Goal: Task Accomplishment & Management: Complete application form

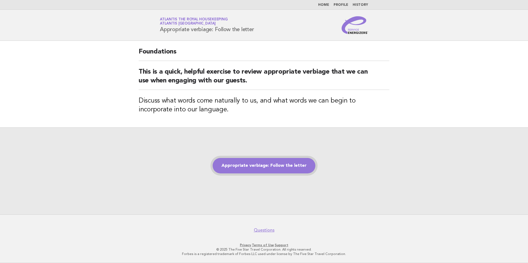
click at [270, 164] on link "Appropriate verbiage: Follow the letter" at bounding box center [264, 165] width 103 height 15
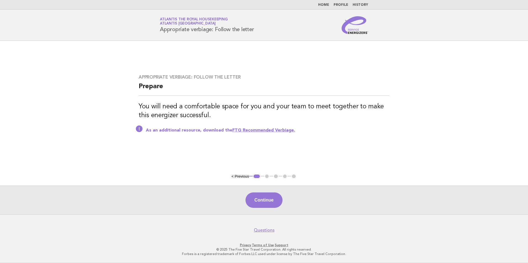
click at [255, 131] on link "FTG Recommended Verbiage." at bounding box center [263, 130] width 63 height 4
click at [270, 199] on button "Continue" at bounding box center [263, 200] width 37 height 15
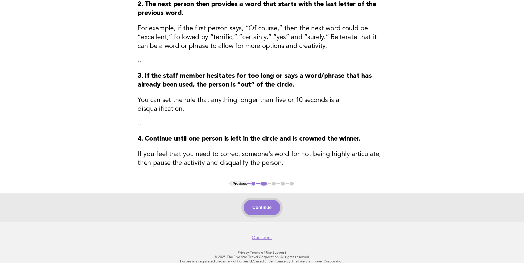
click at [260, 200] on button "Continue" at bounding box center [262, 207] width 37 height 15
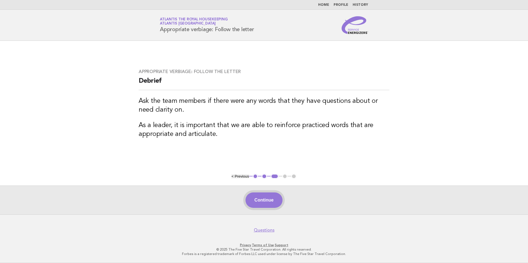
click at [265, 201] on button "Continue" at bounding box center [263, 200] width 37 height 15
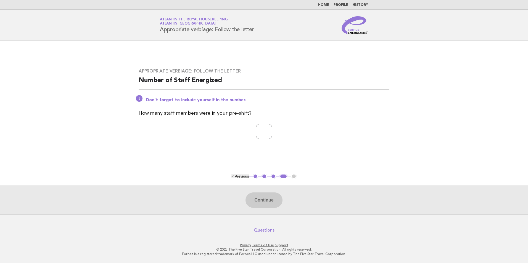
click at [261, 131] on input "number" at bounding box center [264, 131] width 17 height 15
type input "**"
click at [277, 205] on button "Continue" at bounding box center [263, 200] width 37 height 15
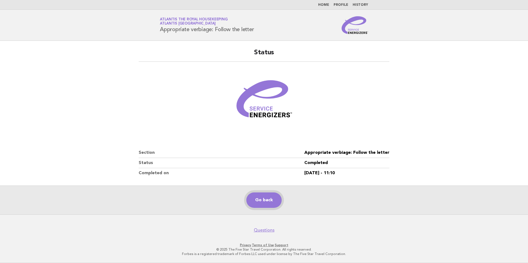
click at [274, 199] on link "Go back" at bounding box center [263, 200] width 35 height 15
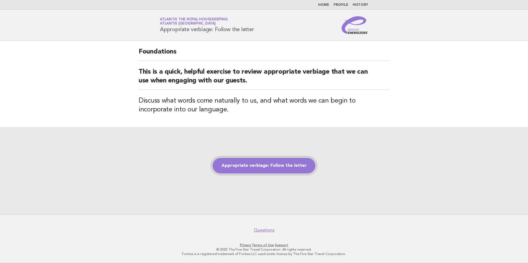
click at [282, 168] on link "Appropriate verbiage: Follow the letter" at bounding box center [264, 165] width 103 height 15
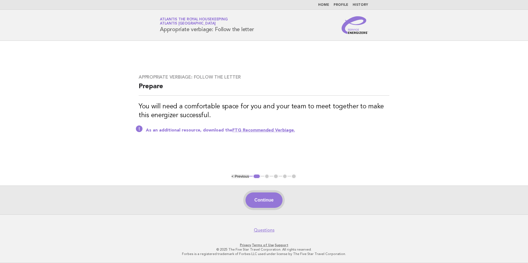
drag, startPoint x: 244, startPoint y: 196, endPoint x: 249, endPoint y: 196, distance: 5.0
click at [244, 196] on div "Continue" at bounding box center [264, 200] width 528 height 29
click at [262, 204] on button "Continue" at bounding box center [263, 200] width 37 height 15
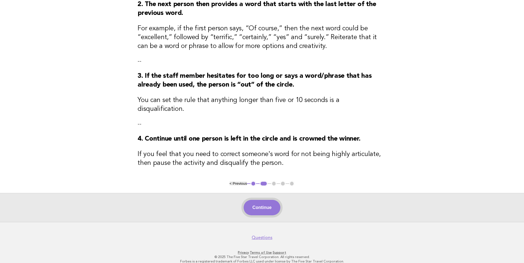
click at [266, 200] on button "Continue" at bounding box center [262, 207] width 37 height 15
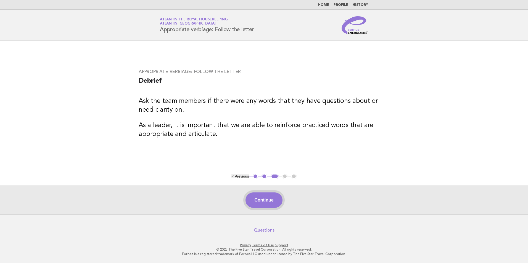
click at [262, 198] on button "Continue" at bounding box center [263, 200] width 37 height 15
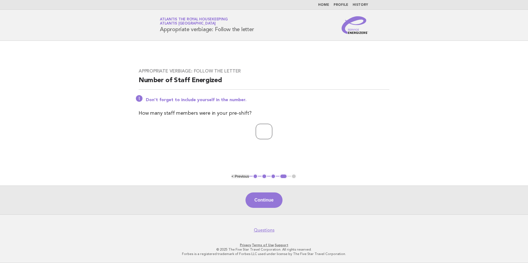
type input "*"
click at [272, 134] on input "*" at bounding box center [264, 131] width 17 height 15
click at [259, 136] on input "*" at bounding box center [264, 131] width 17 height 15
type input "**"
click at [269, 197] on button "Continue" at bounding box center [263, 200] width 37 height 15
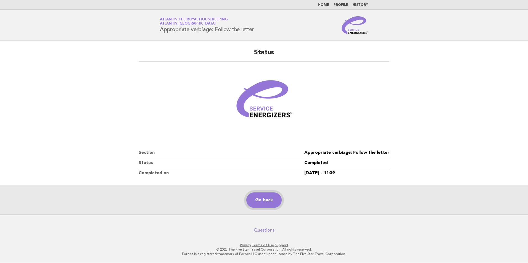
click at [267, 201] on link "Go back" at bounding box center [263, 200] width 35 height 15
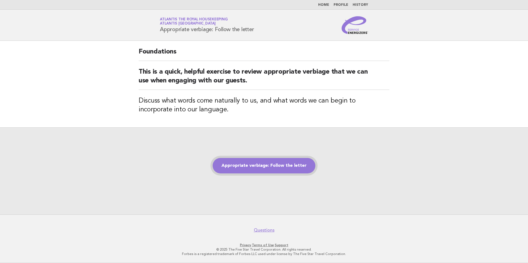
click at [267, 162] on link "Appropriate verbiage: Follow the letter" at bounding box center [264, 165] width 103 height 15
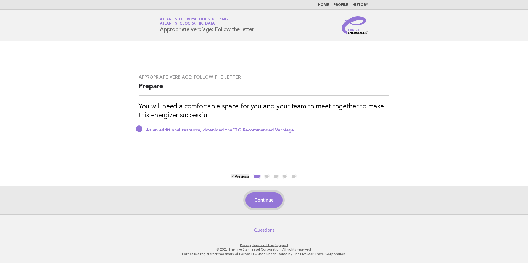
click at [272, 204] on button "Continue" at bounding box center [263, 200] width 37 height 15
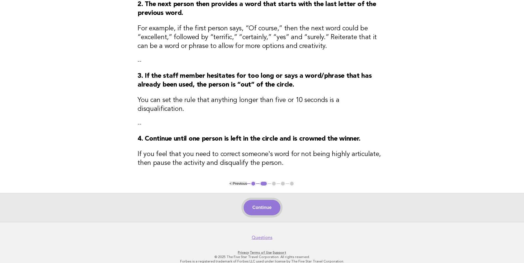
click at [260, 200] on button "Continue" at bounding box center [262, 207] width 37 height 15
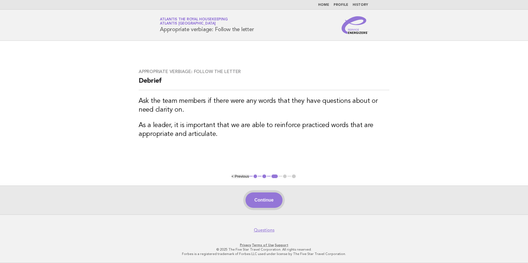
click at [264, 201] on button "Continue" at bounding box center [263, 200] width 37 height 15
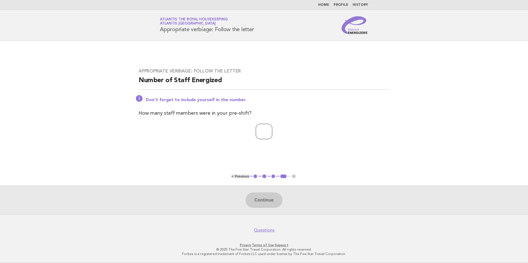
click at [258, 134] on input "number" at bounding box center [264, 131] width 17 height 15
type input "**"
drag, startPoint x: 271, startPoint y: 210, endPoint x: 267, endPoint y: 203, distance: 8.0
click at [271, 210] on div "Continue" at bounding box center [264, 200] width 528 height 29
click at [267, 202] on button "Continue" at bounding box center [263, 200] width 37 height 15
